Goal: Navigation & Orientation: Find specific page/section

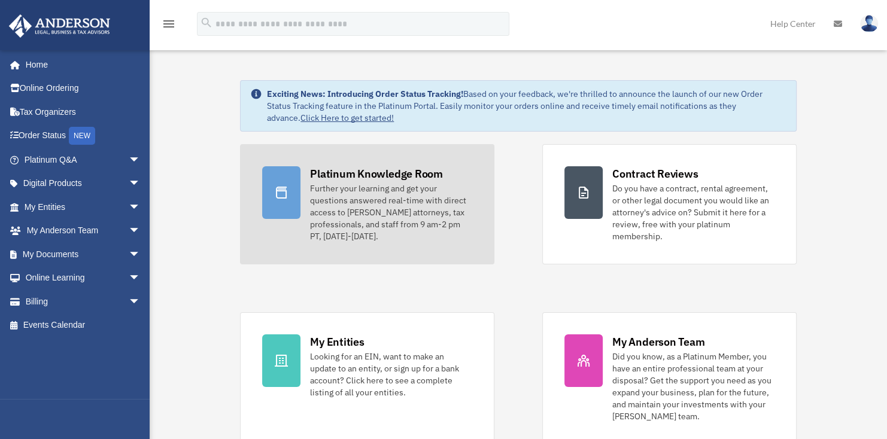
click at [326, 176] on div "Platinum Knowledge Room" at bounding box center [376, 173] width 133 height 15
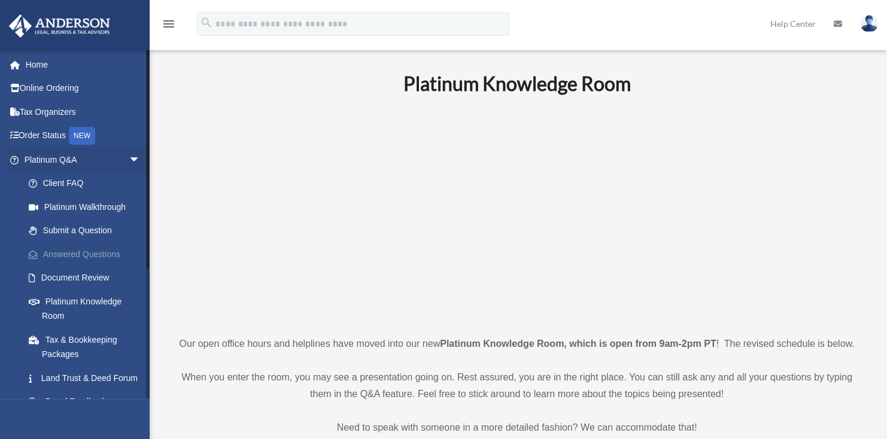
click at [100, 251] on link "Answered Questions" at bounding box center [88, 254] width 142 height 24
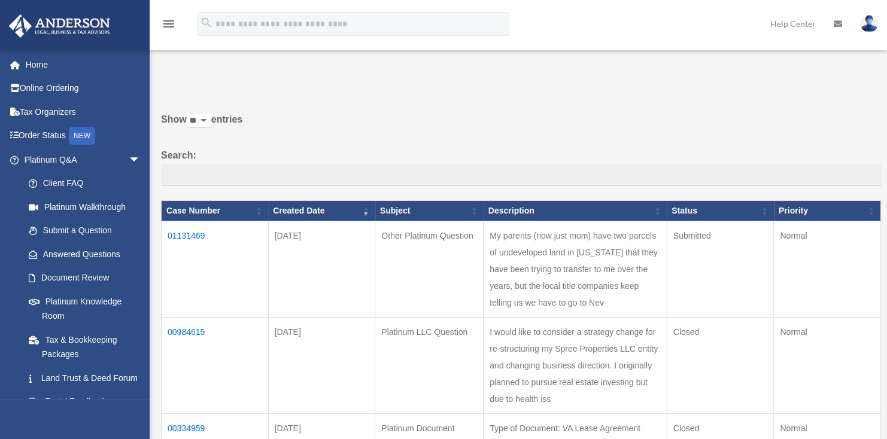
click at [178, 239] on td "01131469" at bounding box center [215, 269] width 107 height 96
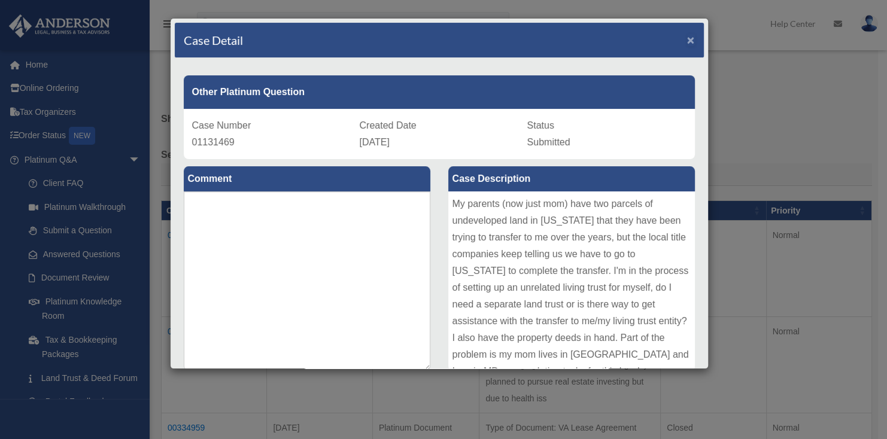
click at [687, 41] on span "×" at bounding box center [691, 40] width 8 height 14
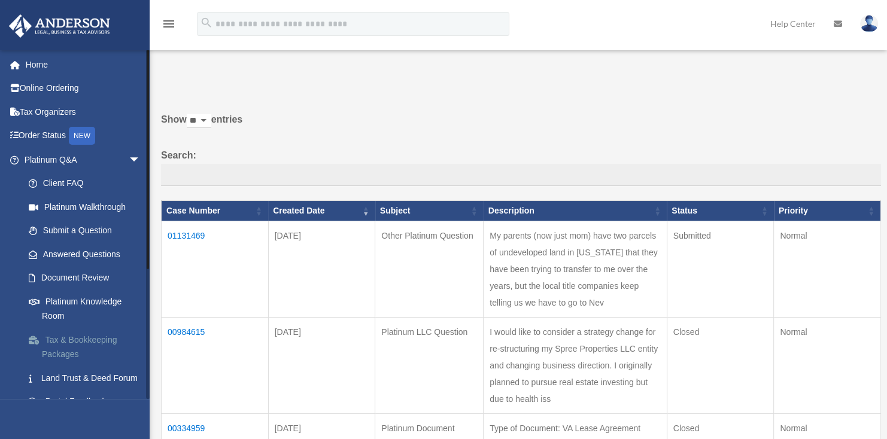
click at [71, 341] on link "Tax & Bookkeeping Packages" at bounding box center [88, 347] width 142 height 38
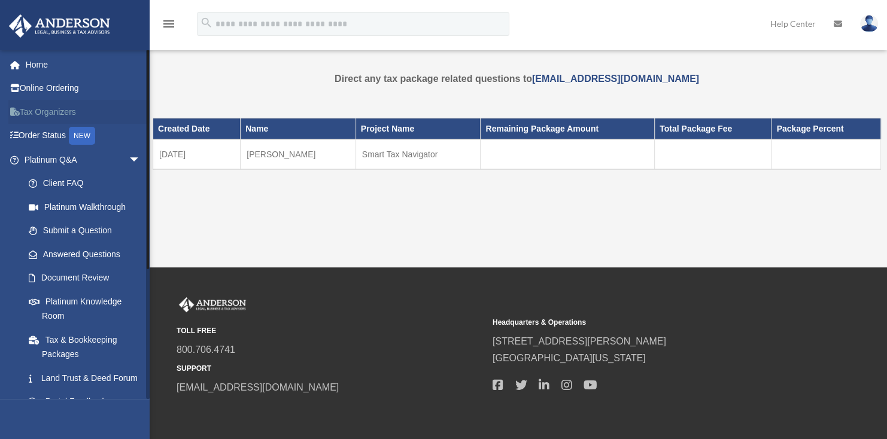
click at [42, 108] on link "Tax Organizers" at bounding box center [83, 112] width 150 height 24
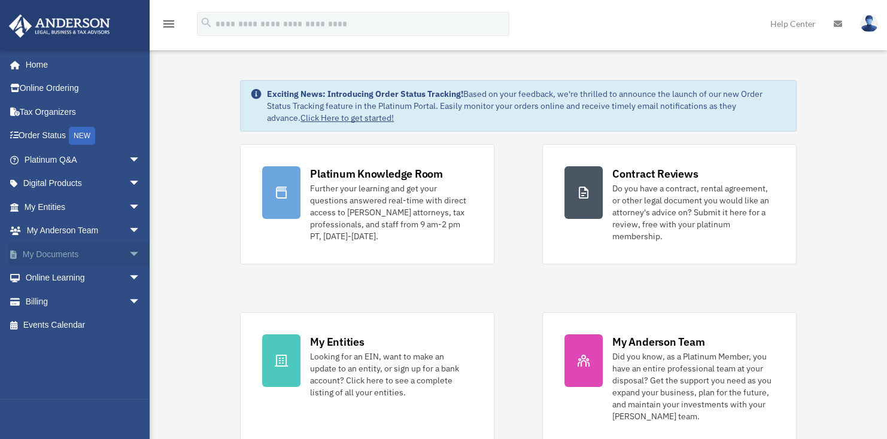
click at [105, 253] on link "My Documents arrow_drop_down" at bounding box center [83, 254] width 150 height 24
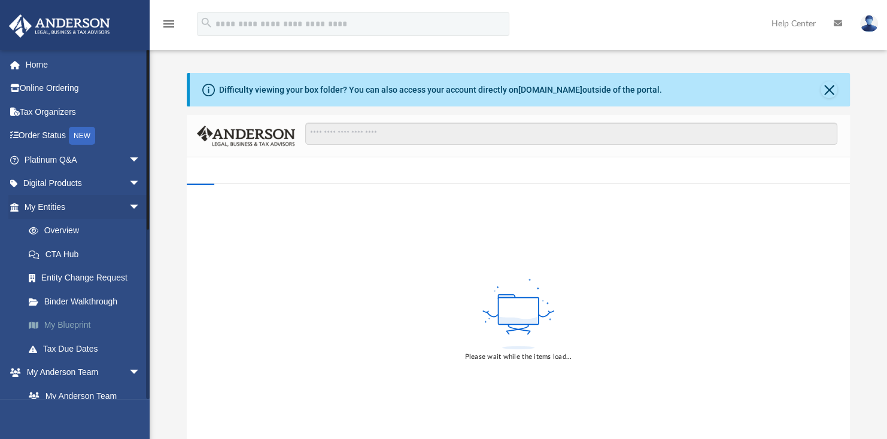
click at [50, 324] on link "My Blueprint" at bounding box center [88, 325] width 142 height 24
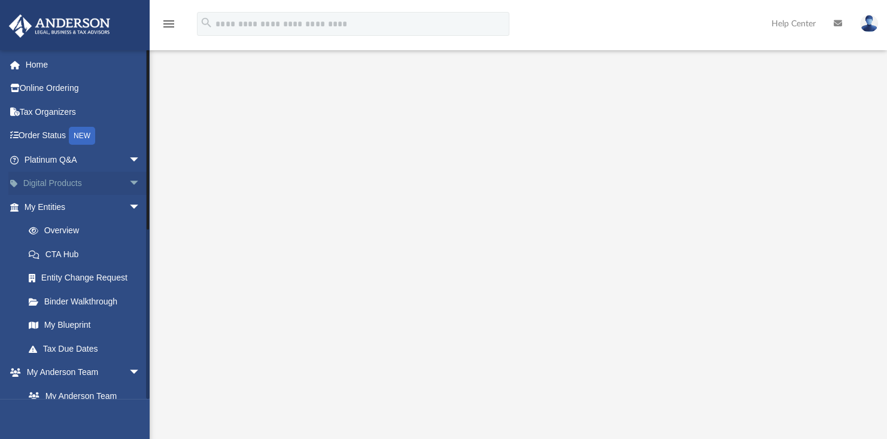
click at [129, 178] on span "arrow_drop_down" at bounding box center [141, 184] width 24 height 25
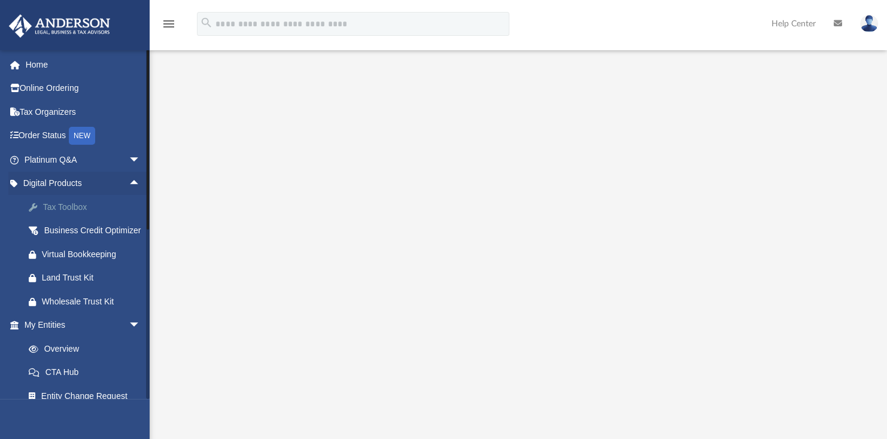
click at [58, 214] on link "Tax Toolbox" at bounding box center [88, 207] width 142 height 24
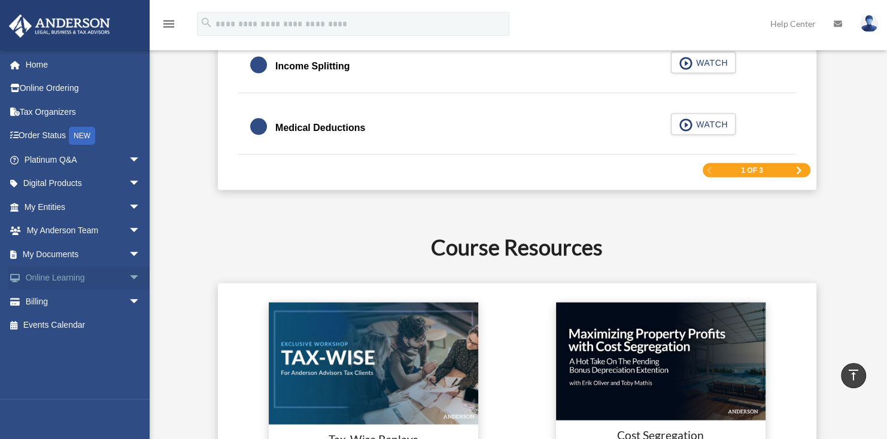
scroll to position [1854, 0]
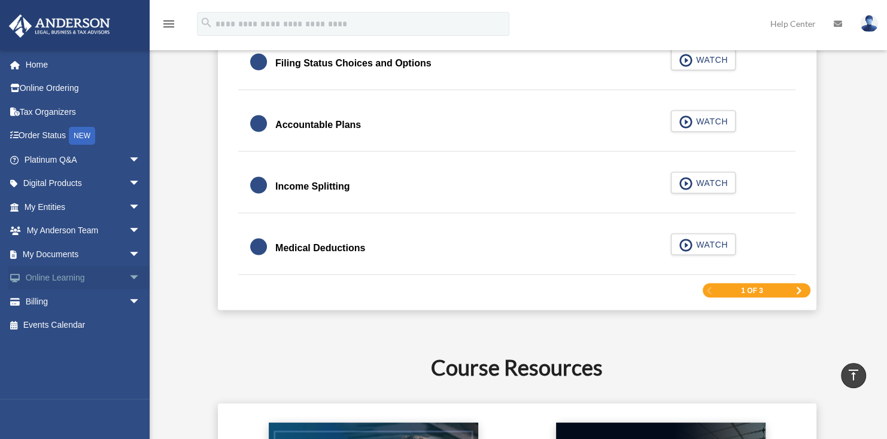
click at [129, 275] on span "arrow_drop_down" at bounding box center [141, 278] width 24 height 25
click at [50, 349] on link "Resources" at bounding box center [88, 349] width 142 height 24
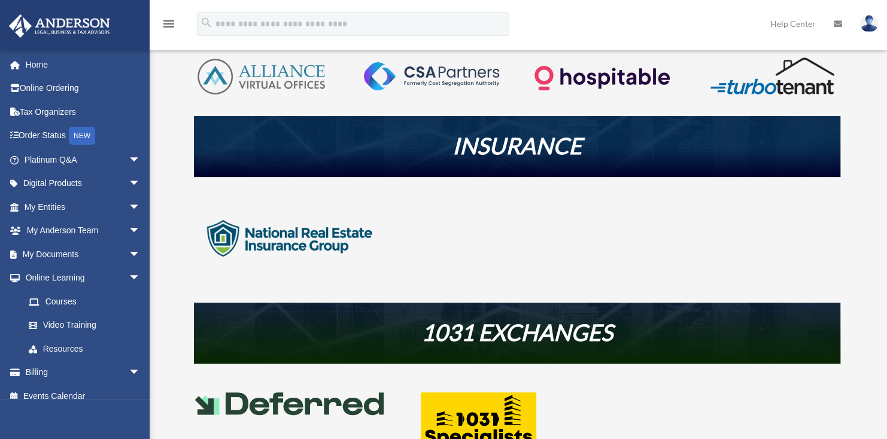
scroll to position [359, 0]
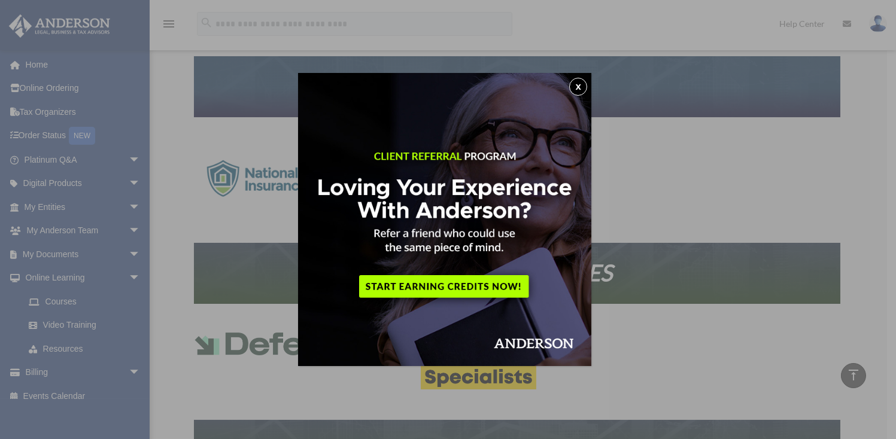
click at [587, 81] on button "x" at bounding box center [578, 87] width 18 height 18
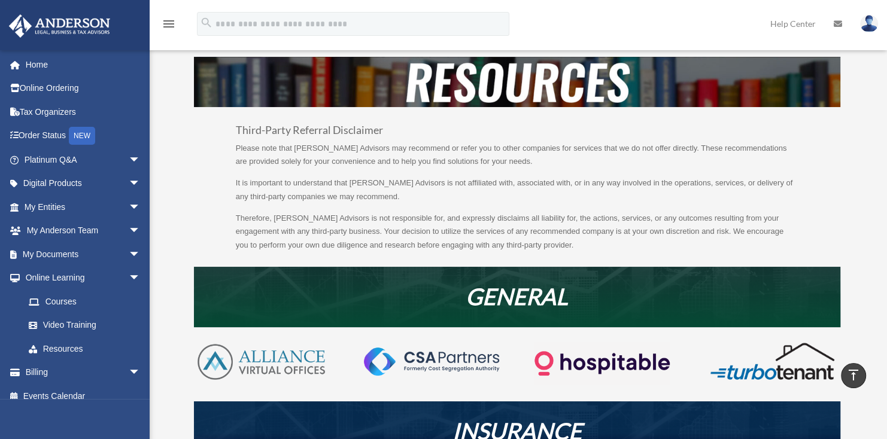
scroll to position [0, 0]
